Goal: Information Seeking & Learning: Learn about a topic

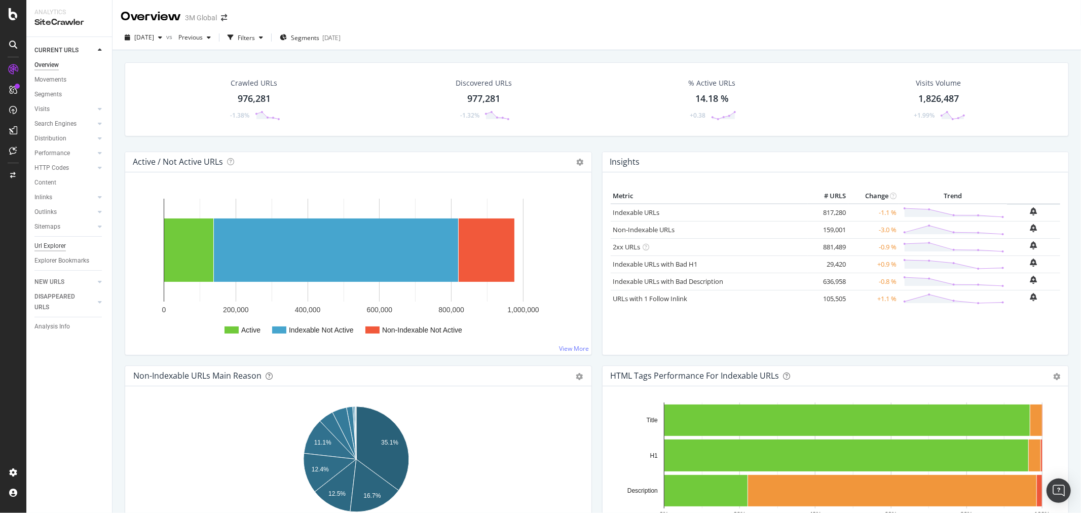
click at [59, 246] on div "Url Explorer" at bounding box center [49, 246] width 31 height 11
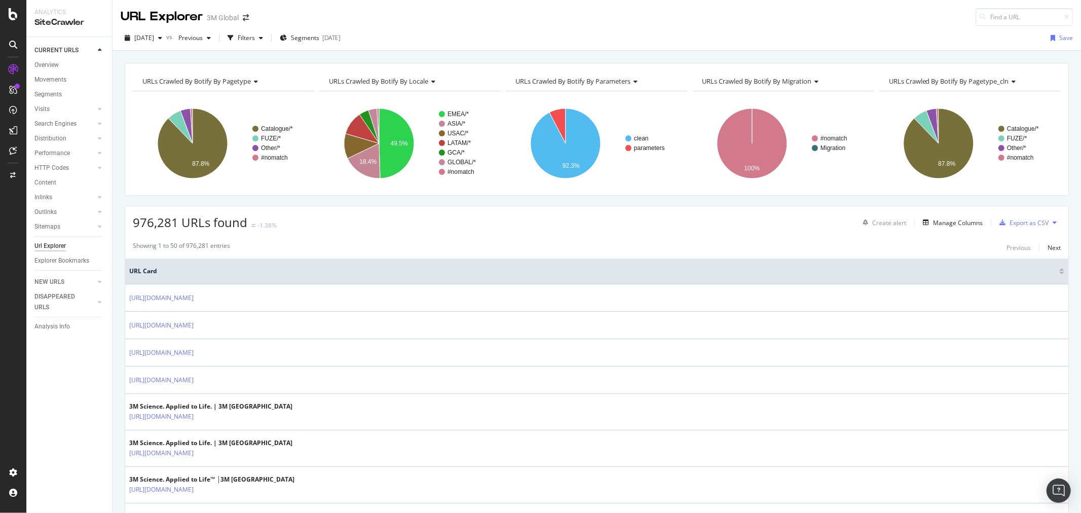
click at [57, 260] on div "Explorer Bookmarks" at bounding box center [61, 260] width 55 height 11
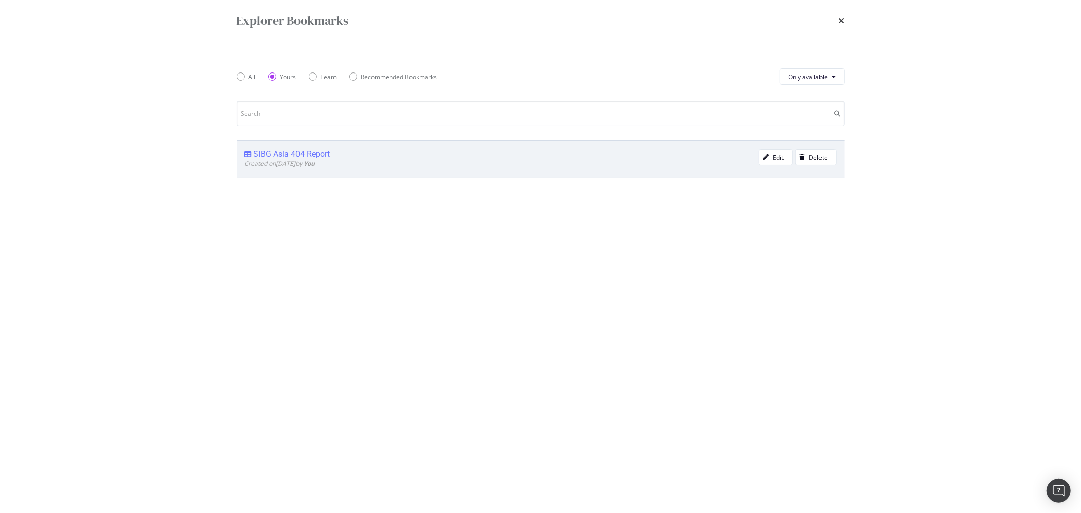
click at [281, 156] on div "SIBG Asia 404 Report" at bounding box center [292, 154] width 77 height 10
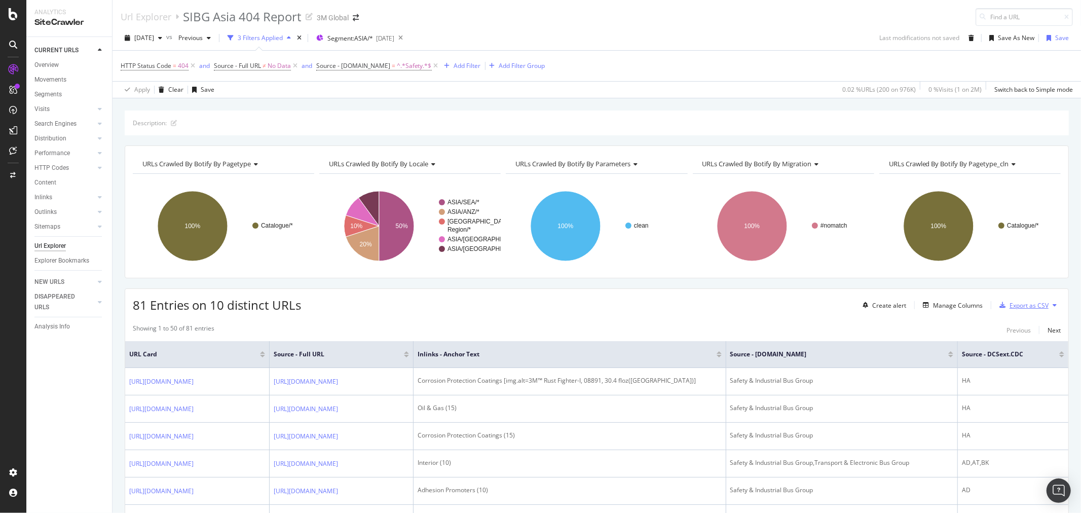
click at [1020, 307] on div "Export as CSV" at bounding box center [1028, 305] width 39 height 9
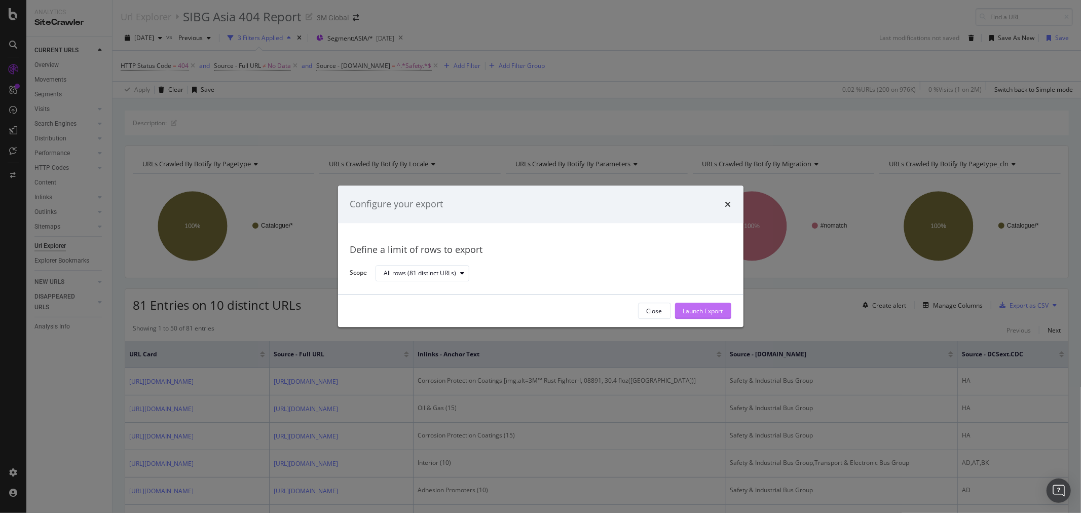
click at [689, 309] on div "Launch Export" at bounding box center [703, 311] width 40 height 9
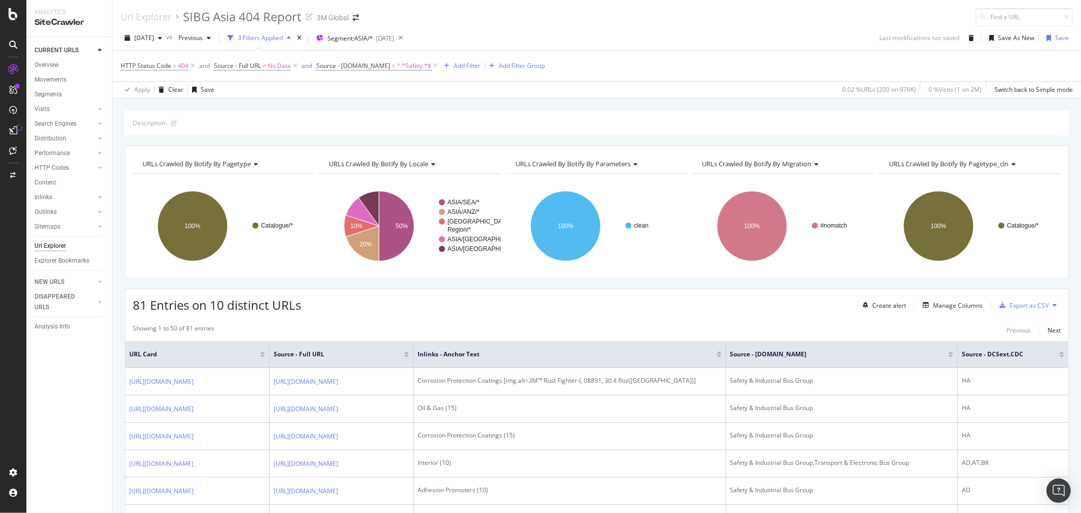
click at [279, 270] on rect "A chart." at bounding box center [223, 226] width 181 height 88
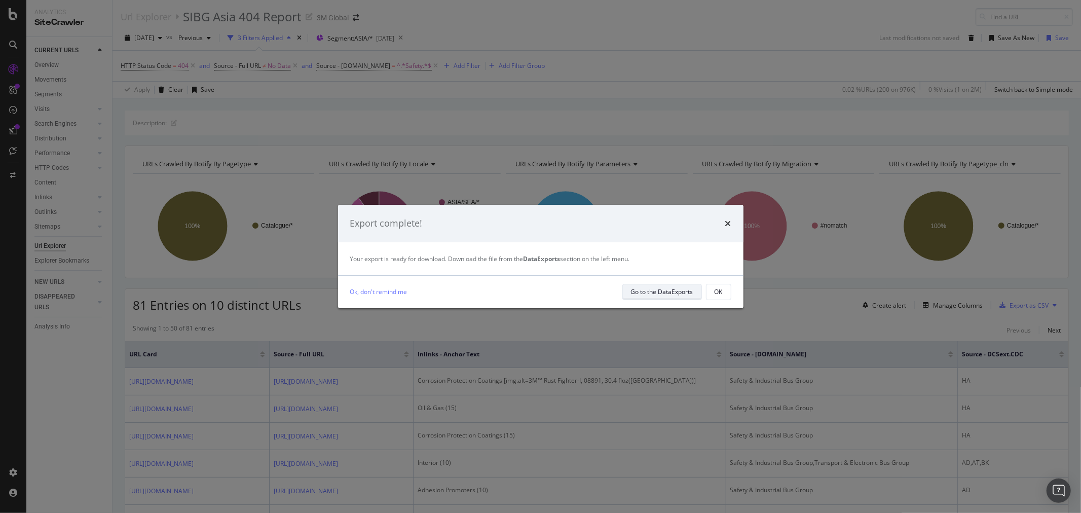
click at [638, 291] on div "Go to the DataExports" at bounding box center [662, 291] width 62 height 9
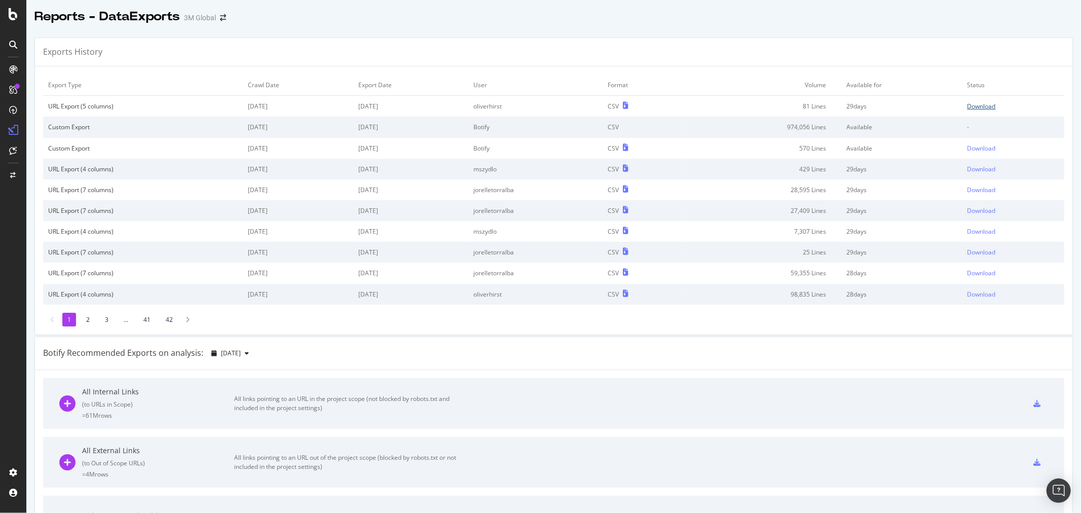
click at [967, 104] on div "Download" at bounding box center [981, 106] width 28 height 9
click at [55, 108] on div "SiteCrawler" at bounding box center [55, 112] width 36 height 10
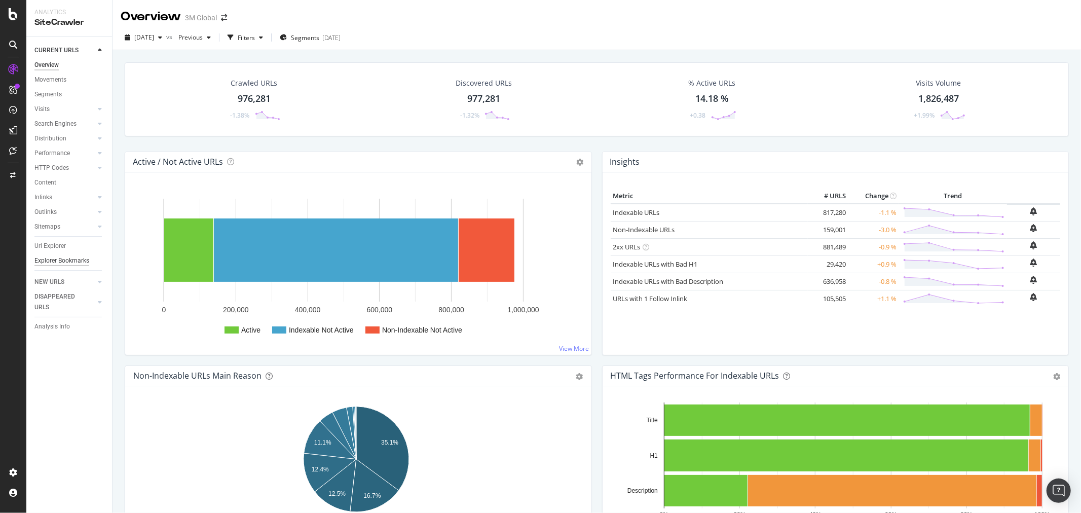
click at [63, 260] on div "Explorer Bookmarks" at bounding box center [61, 260] width 55 height 11
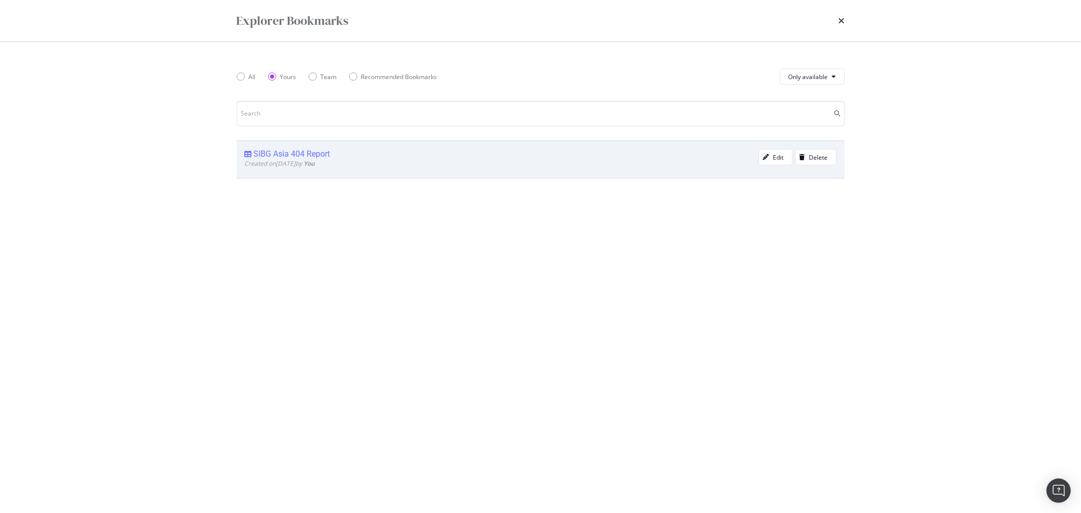
click at [295, 153] on div "SIBG Asia 404 Report" at bounding box center [292, 154] width 77 height 10
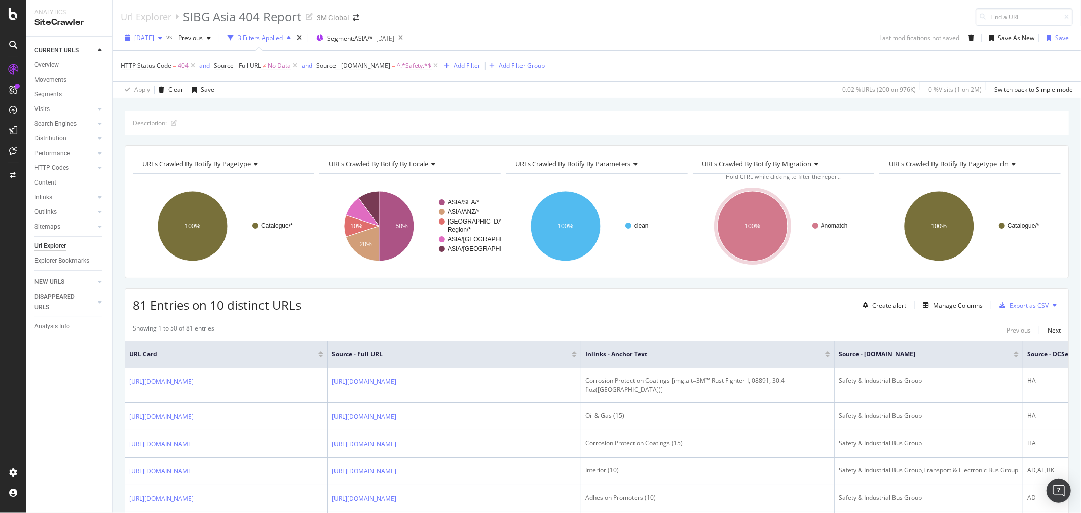
click at [162, 39] on icon "button" at bounding box center [160, 38] width 4 height 6
click at [941, 305] on div "Manage Columns" at bounding box center [958, 305] width 50 height 9
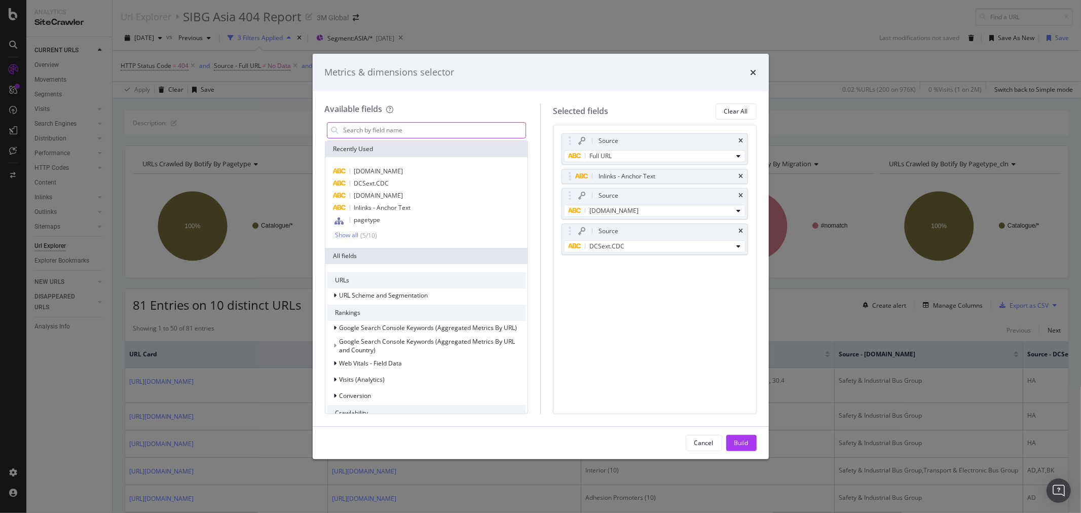
click at [408, 128] on input "modal" at bounding box center [434, 130] width 183 height 15
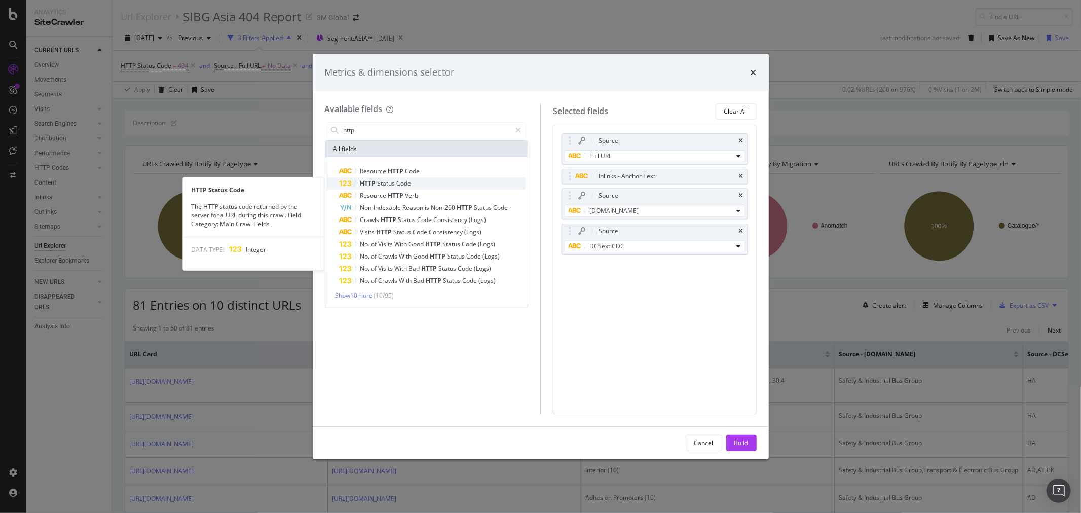
type input "http"
click at [414, 186] on div "HTTP Status Code" at bounding box center [432, 183] width 186 height 12
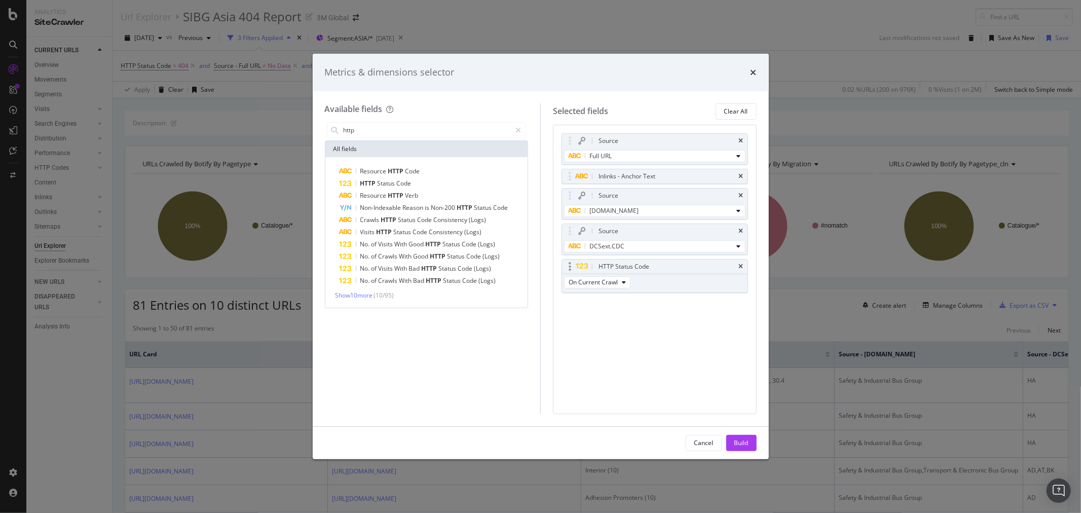
click at [621, 265] on div "HTTP Status Code" at bounding box center [623, 266] width 51 height 10
drag, startPoint x: 570, startPoint y: 265, endPoint x: 564, endPoint y: 266, distance: 5.8
click at [564, 266] on body "Analytics SiteCrawler CURRENT URLS Overview Movements Segments Visits Analysis …" at bounding box center [540, 256] width 1081 height 513
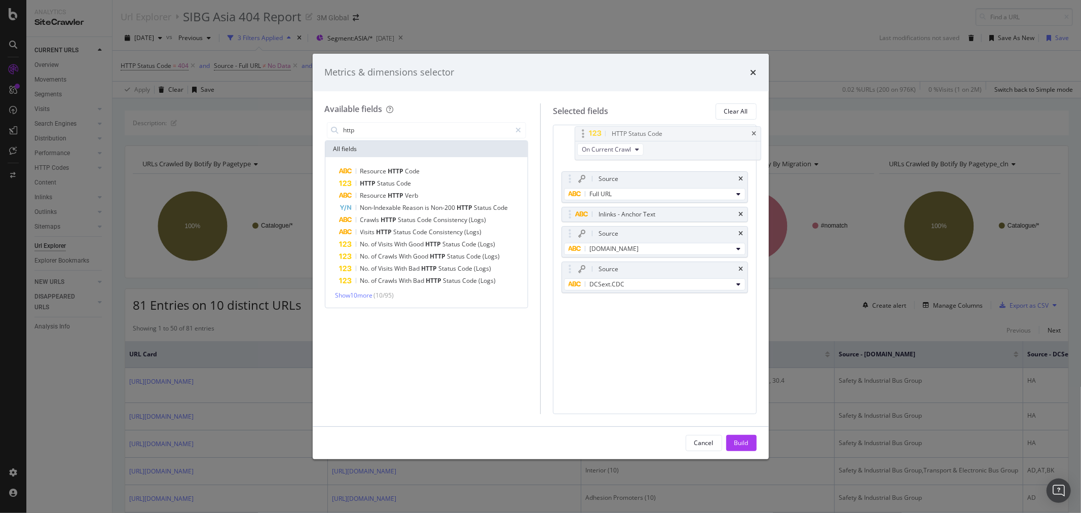
drag, startPoint x: 571, startPoint y: 268, endPoint x: 584, endPoint y: 134, distance: 133.9
click at [584, 134] on body "Analytics SiteCrawler CURRENT URLS Overview Movements Segments Visits Analysis …" at bounding box center [540, 256] width 1081 height 513
click at [743, 447] on div "Build" at bounding box center [741, 442] width 14 height 15
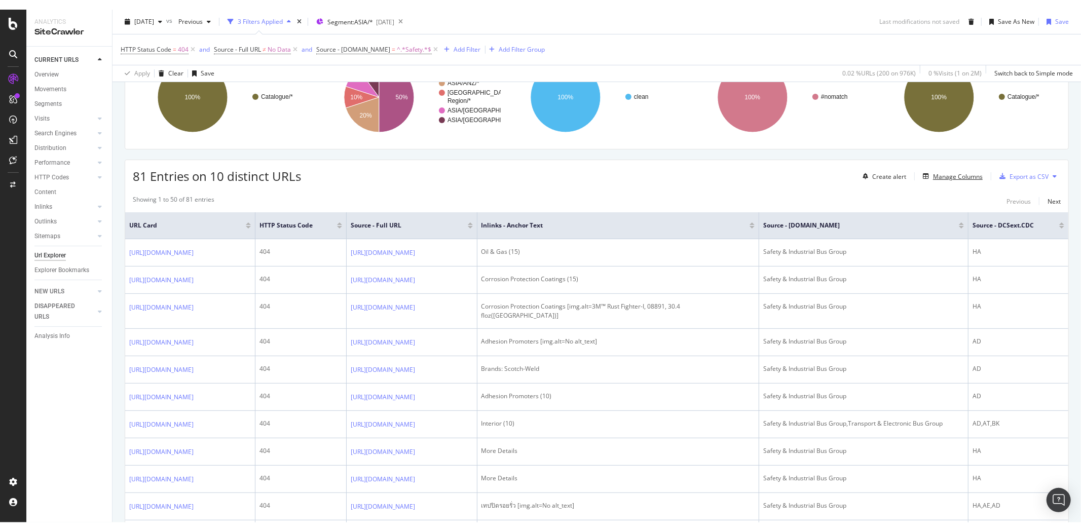
scroll to position [169, 0]
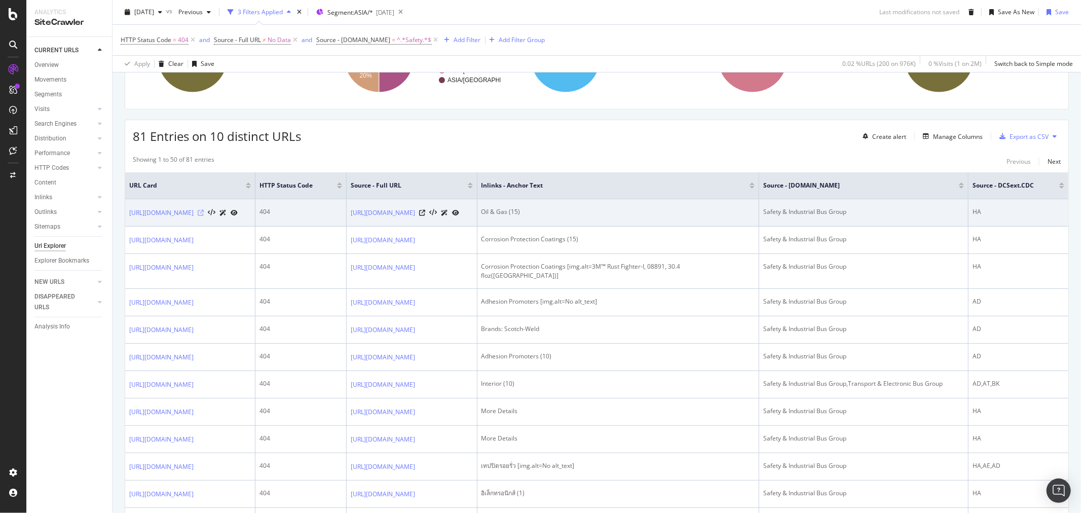
click at [204, 216] on icon at bounding box center [201, 213] width 6 height 6
